Goal: Information Seeking & Learning: Learn about a topic

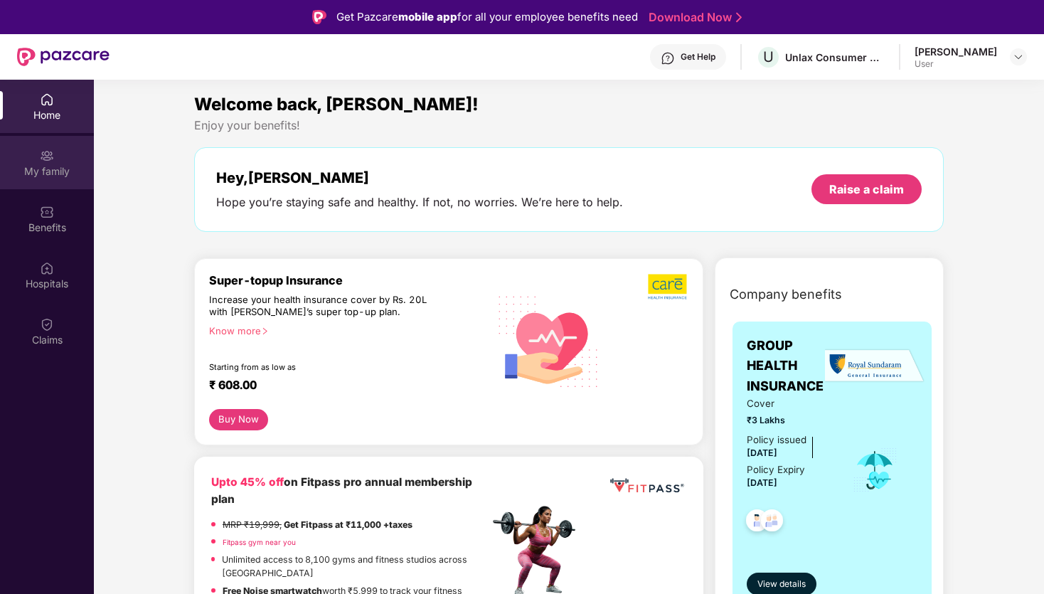
click at [53, 167] on div "My family" at bounding box center [47, 171] width 94 height 14
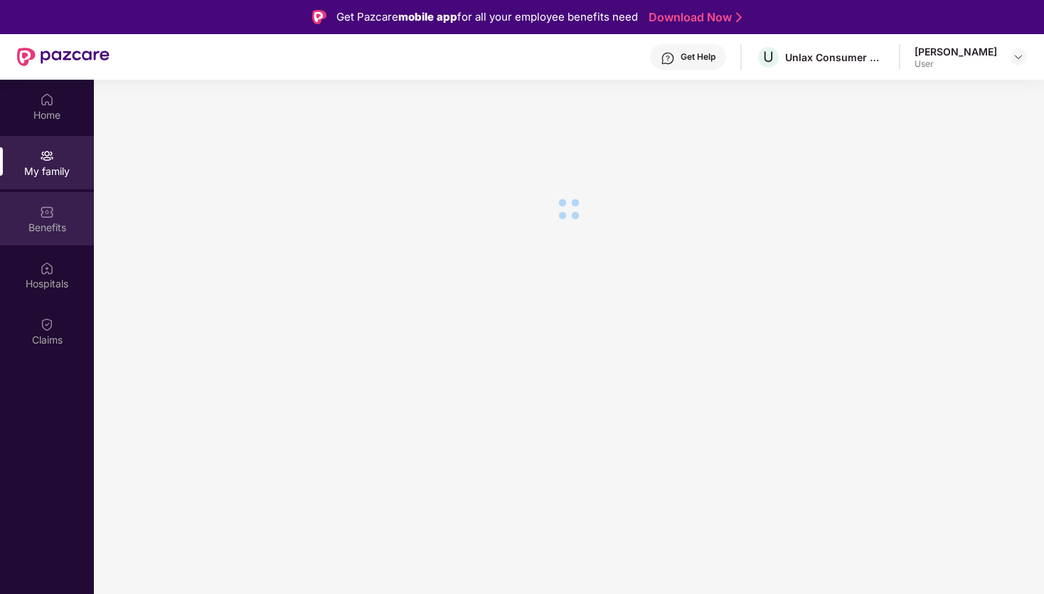
click at [58, 224] on div "Benefits" at bounding box center [47, 228] width 94 height 14
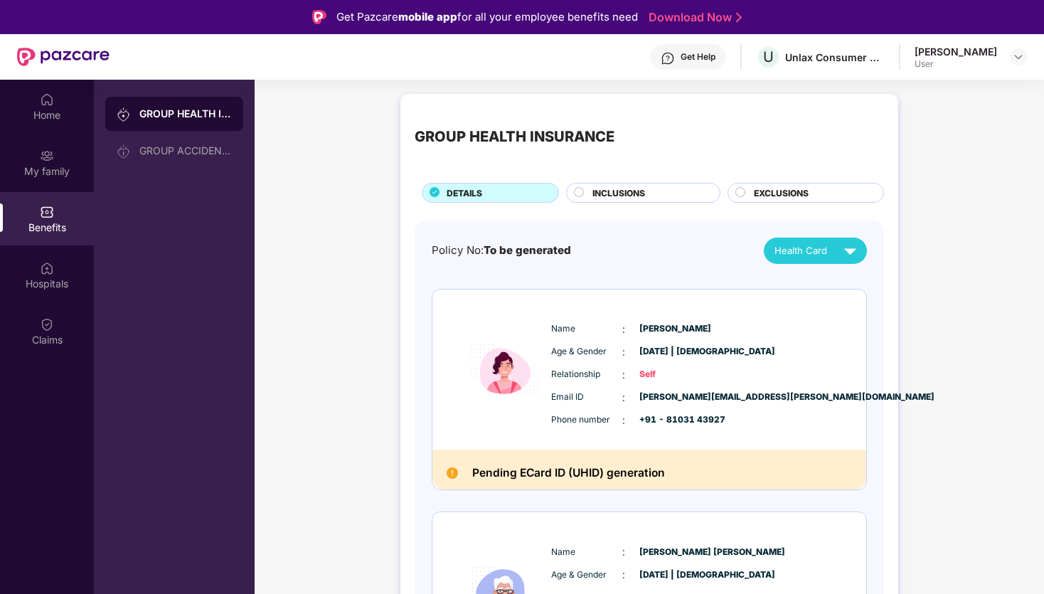
click at [634, 199] on span "INCLUSIONS" at bounding box center [619, 193] width 53 height 14
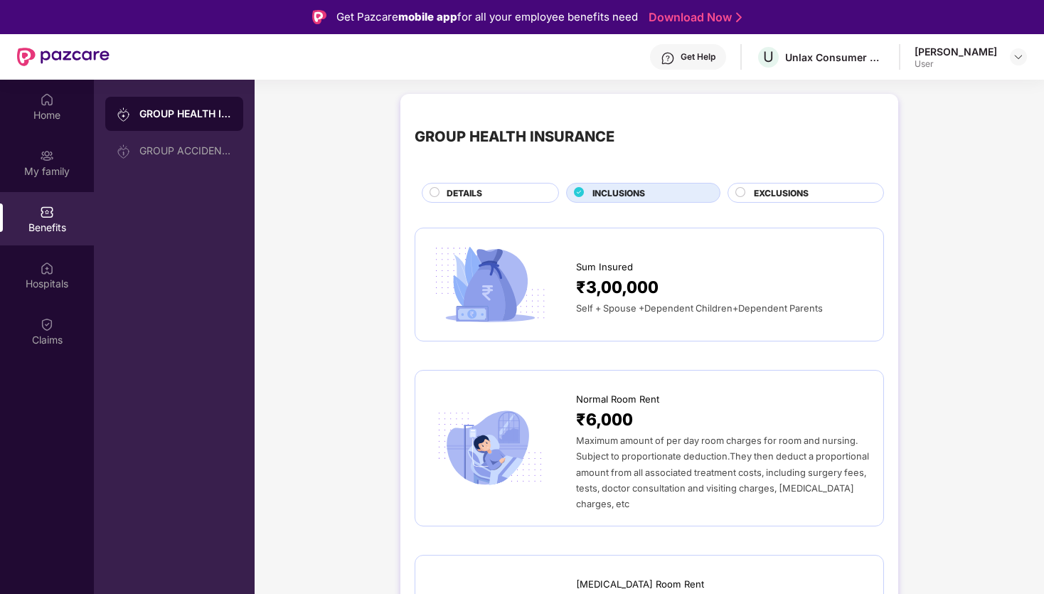
click at [756, 196] on span "EXCLUSIONS" at bounding box center [781, 193] width 55 height 14
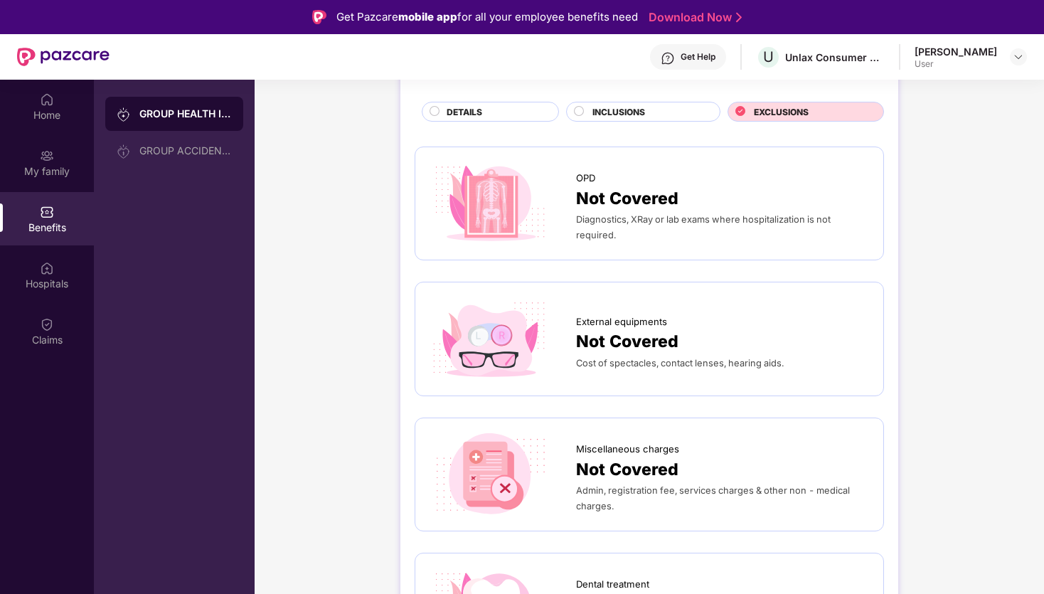
scroll to position [91, 0]
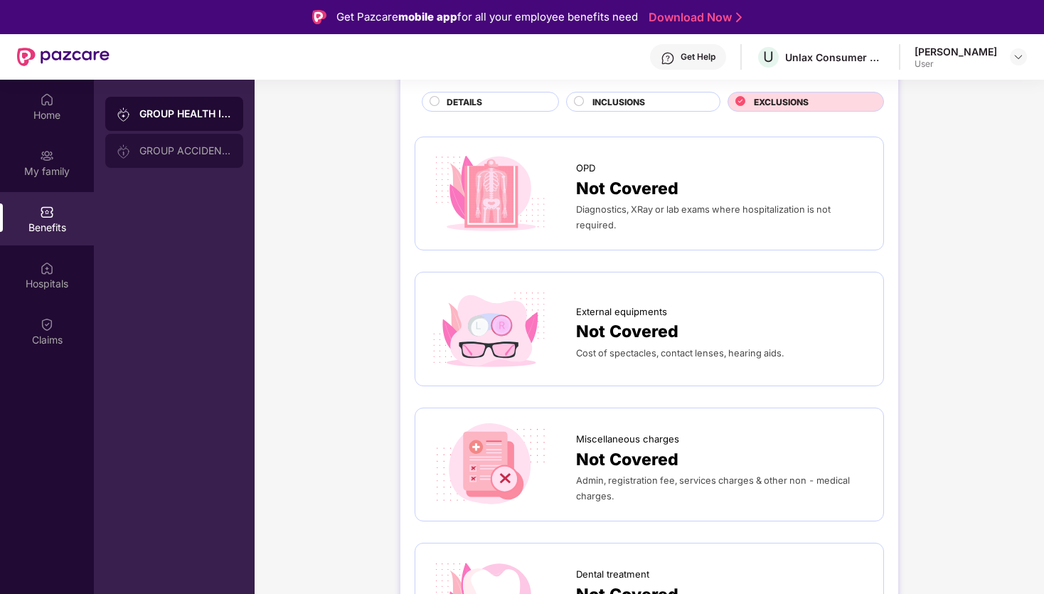
click at [137, 164] on div "GROUP ACCIDENTAL INSURANCE" at bounding box center [174, 151] width 138 height 34
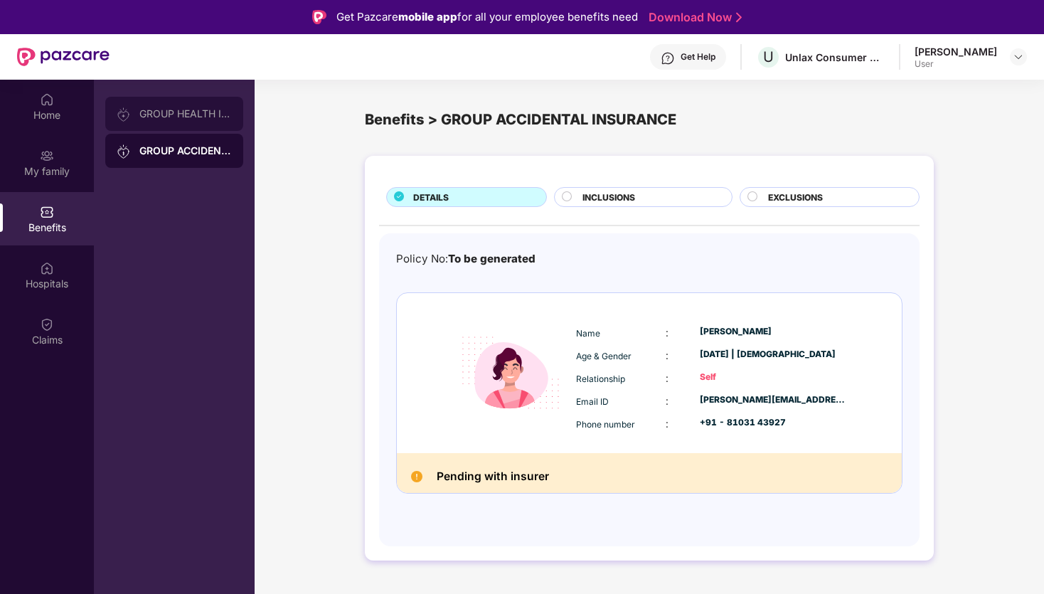
click at [147, 128] on div "GROUP HEALTH INSURANCE" at bounding box center [174, 114] width 138 height 34
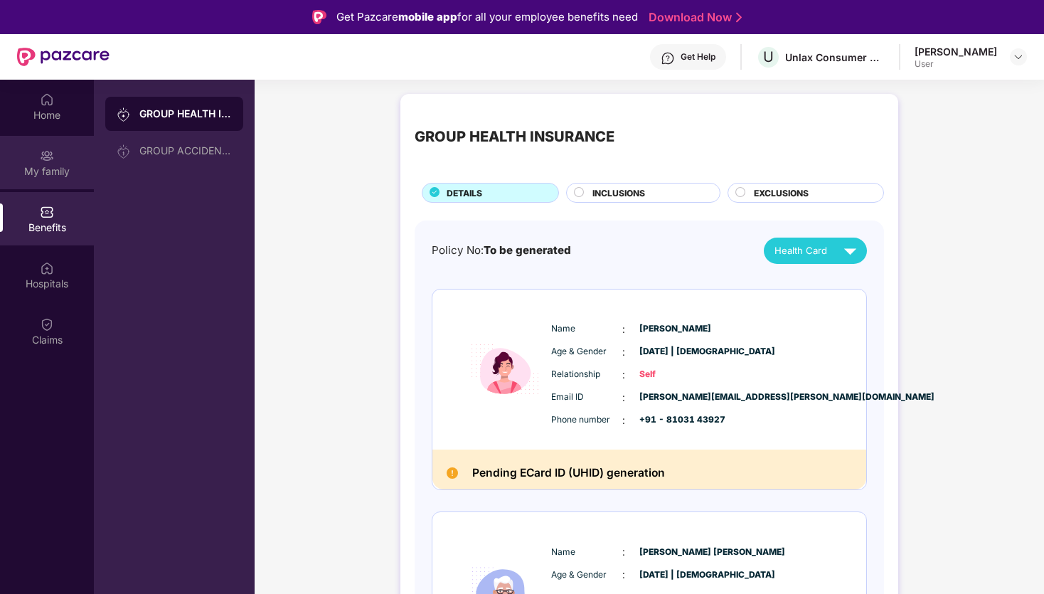
click at [43, 180] on div "My family" at bounding box center [47, 162] width 94 height 53
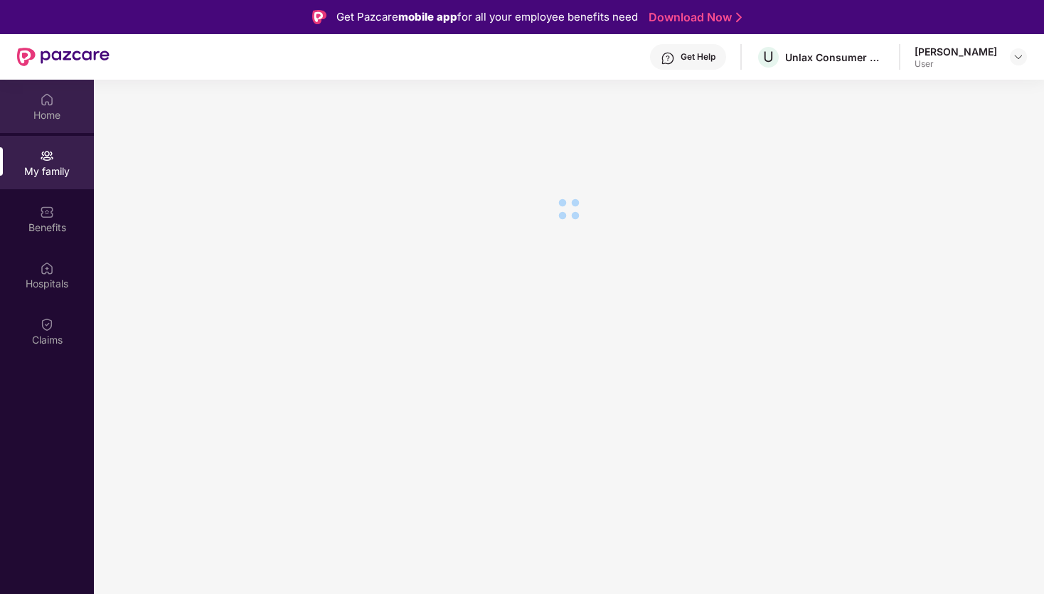
click at [52, 117] on div "Home" at bounding box center [47, 115] width 94 height 14
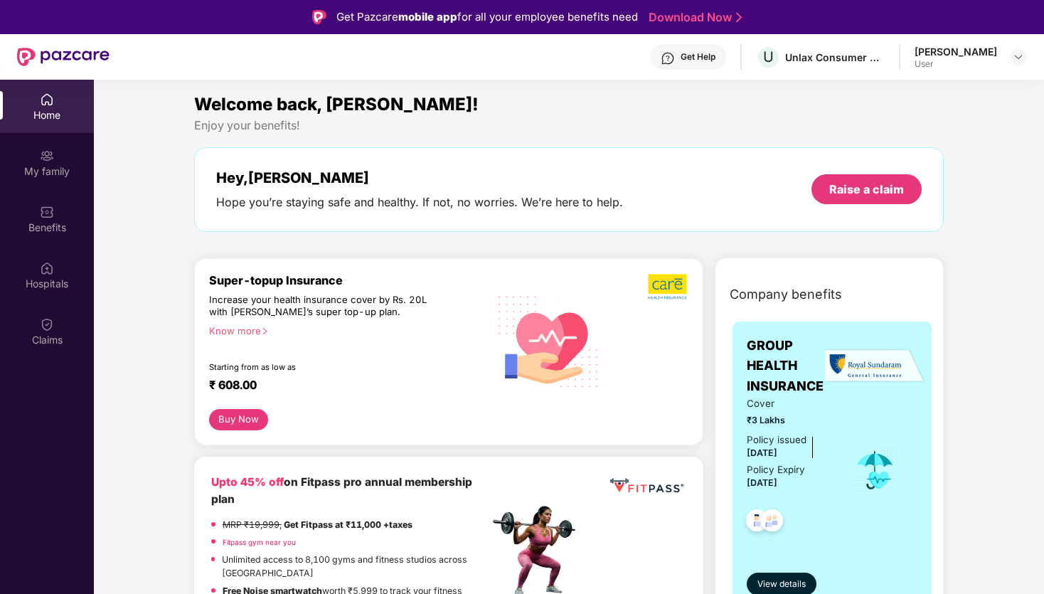
click at [990, 62] on div "User" at bounding box center [956, 63] width 83 height 11
click at [1005, 61] on div "[PERSON_NAME] User" at bounding box center [971, 57] width 112 height 25
click at [1015, 60] on img at bounding box center [1018, 56] width 11 height 11
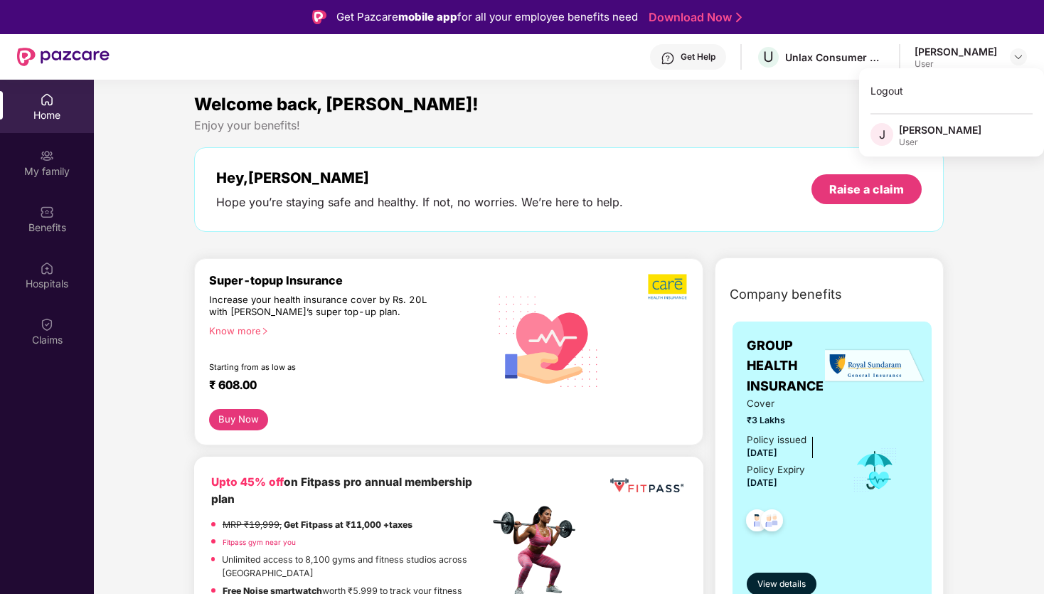
click at [906, 152] on div "Logout J [PERSON_NAME] User" at bounding box center [951, 112] width 185 height 88
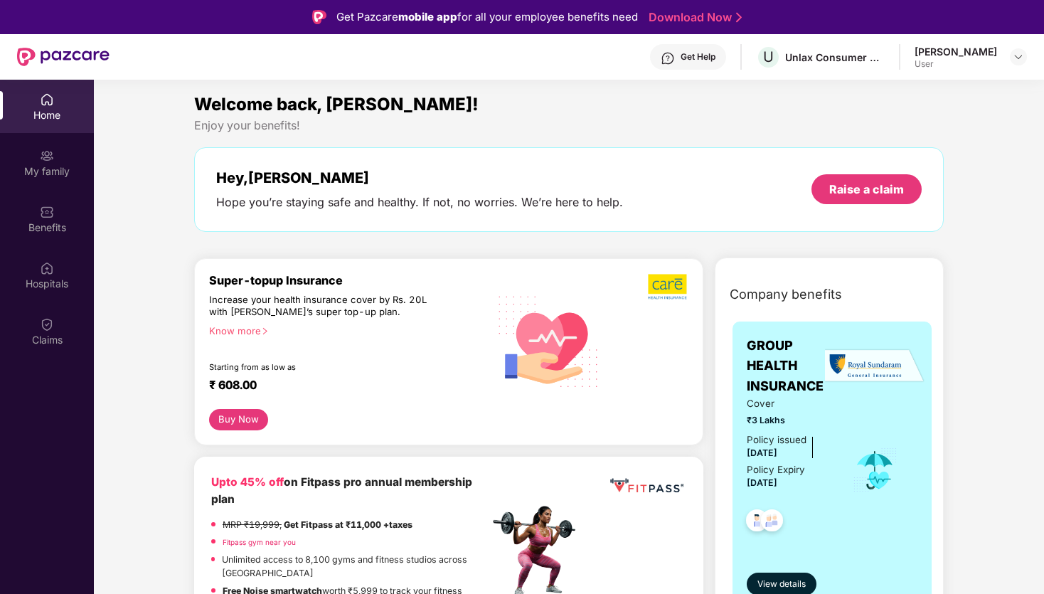
click at [899, 148] on div "Hey, [PERSON_NAME] Hope you’re staying safe and healthy. If not, no worries. We…" at bounding box center [569, 189] width 750 height 85
